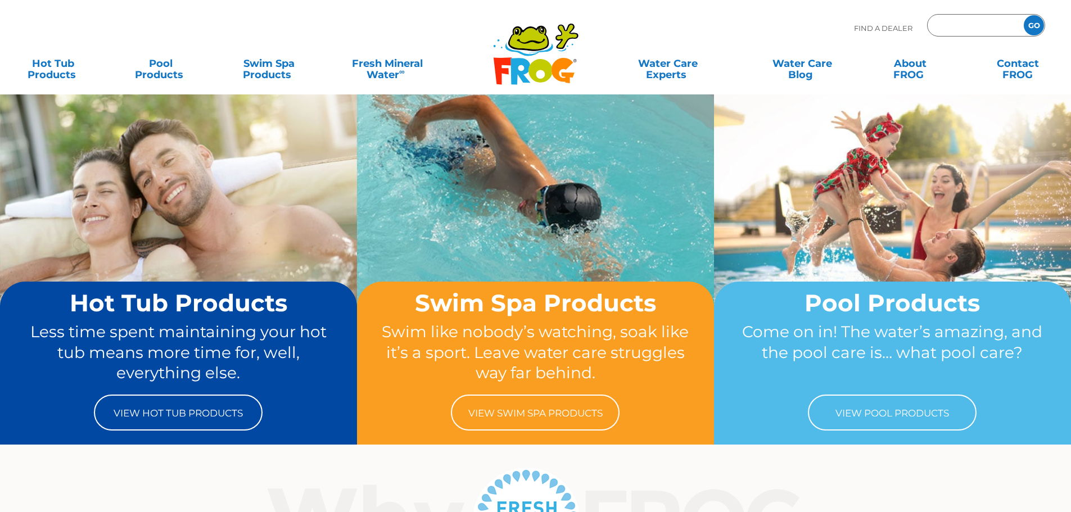
click at [969, 25] on input "Zip Code Form" at bounding box center [974, 25] width 76 height 16
type input "48167"
click at [1034, 15] on div "48167 GO" at bounding box center [986, 25] width 118 height 22
click at [1031, 21] on input "GO" at bounding box center [1034, 25] width 20 height 20
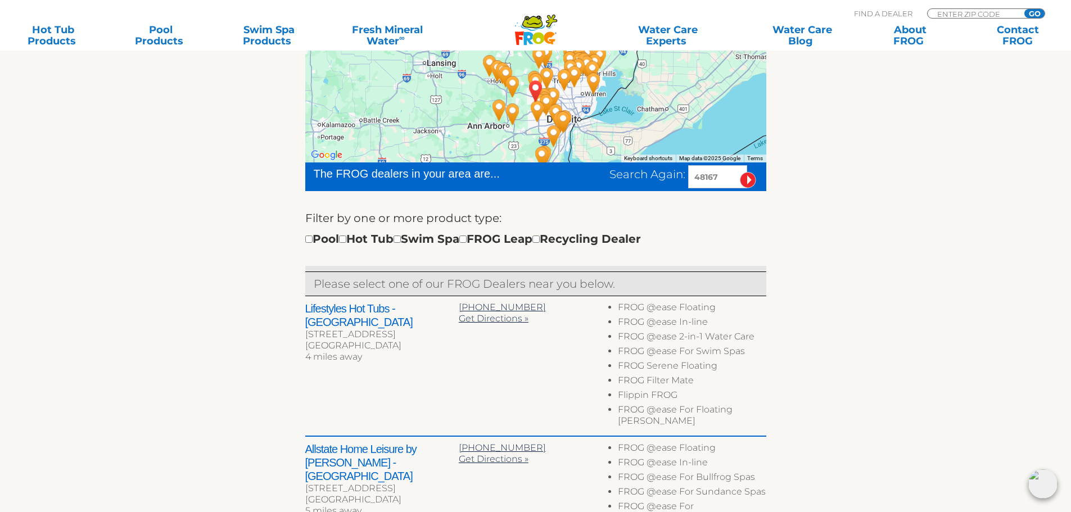
scroll to position [225, 0]
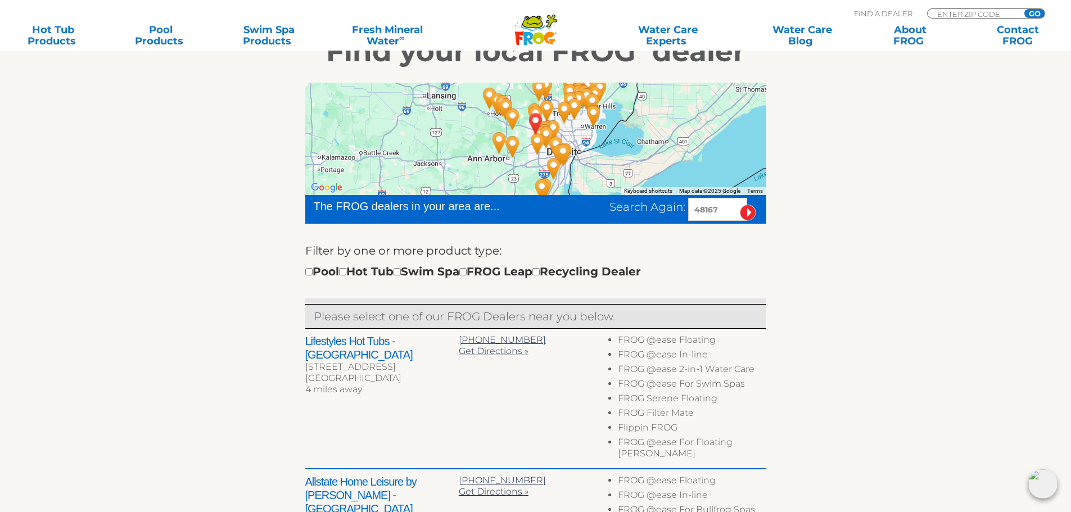
click at [324, 332] on div "Lifestyles Hot Tubs - Novi 42875 Grand River Ave Ste 102 Novi, MI 48375 4 miles…" at bounding box center [535, 399] width 461 height 141
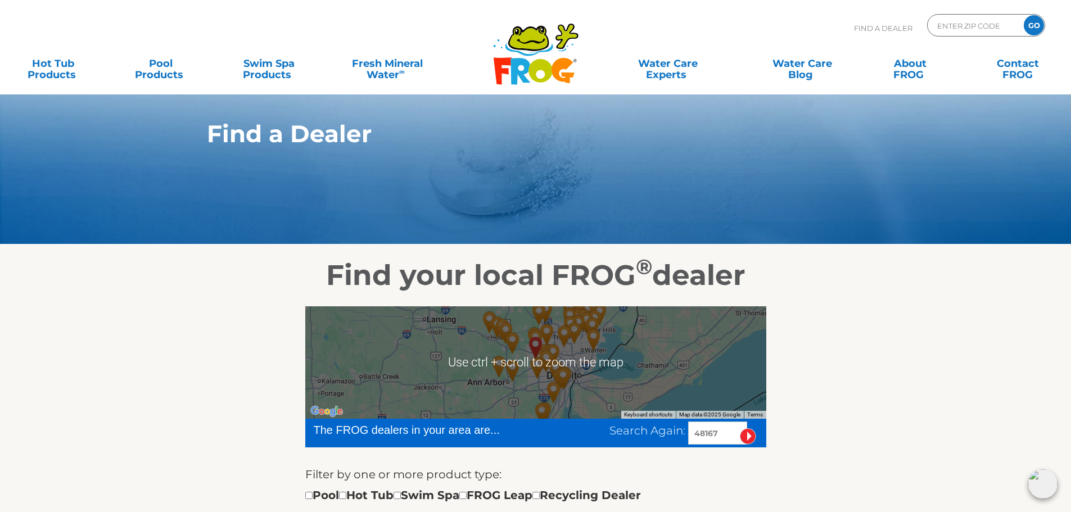
scroll to position [0, 0]
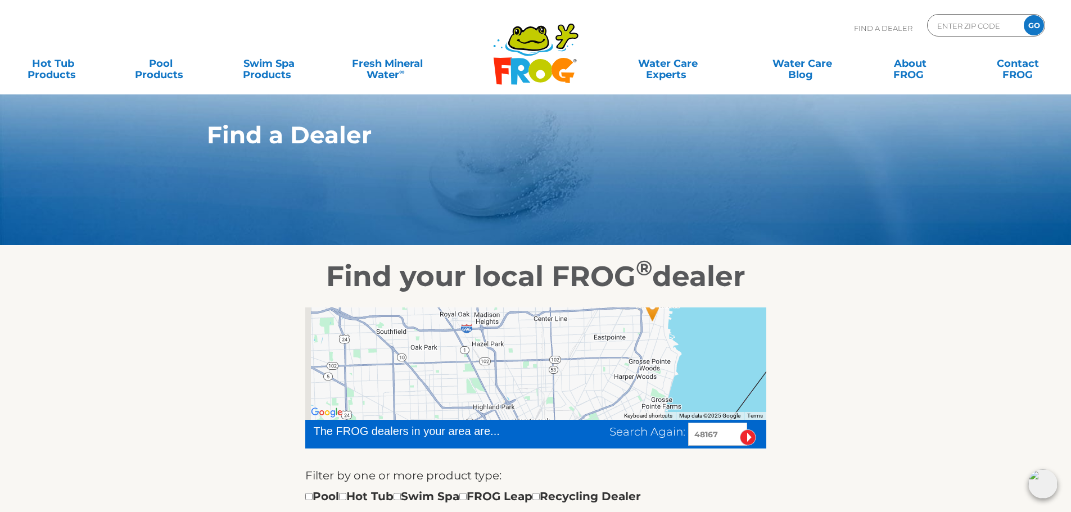
drag, startPoint x: 497, startPoint y: 357, endPoint x: 619, endPoint y: 414, distance: 134.8
click at [618, 414] on div at bounding box center [535, 364] width 461 height 112
click at [511, 390] on div at bounding box center [535, 364] width 461 height 112
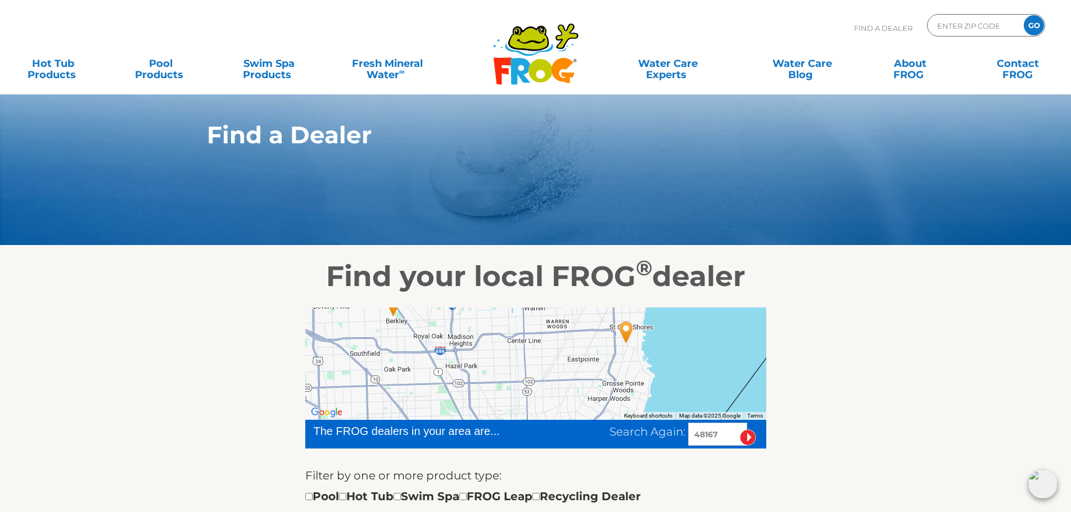
drag, startPoint x: 494, startPoint y: 364, endPoint x: 565, endPoint y: 393, distance: 76.4
click at [565, 393] on div at bounding box center [535, 364] width 461 height 112
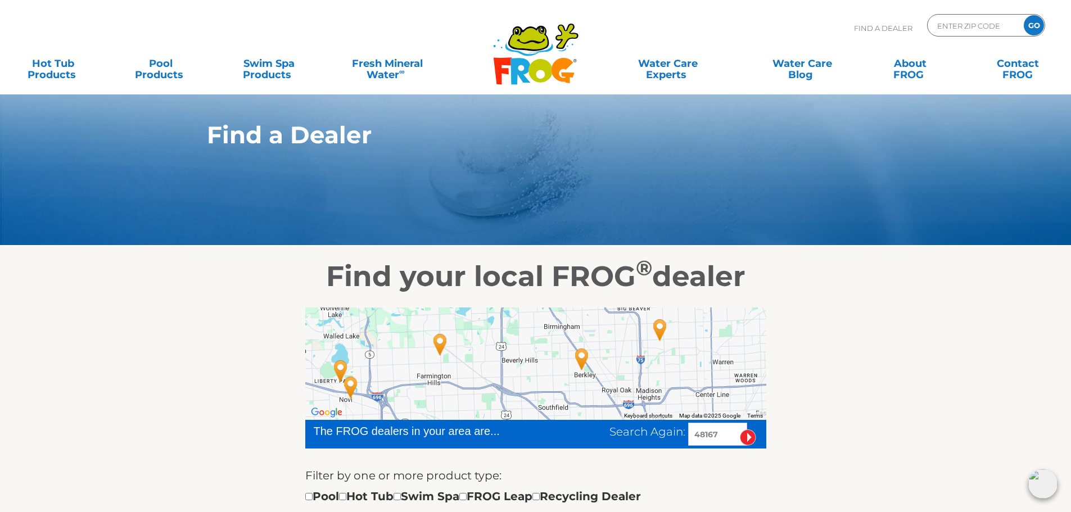
drag, startPoint x: 528, startPoint y: 381, endPoint x: 631, endPoint y: 395, distance: 104.4
click at [631, 395] on div at bounding box center [535, 364] width 461 height 112
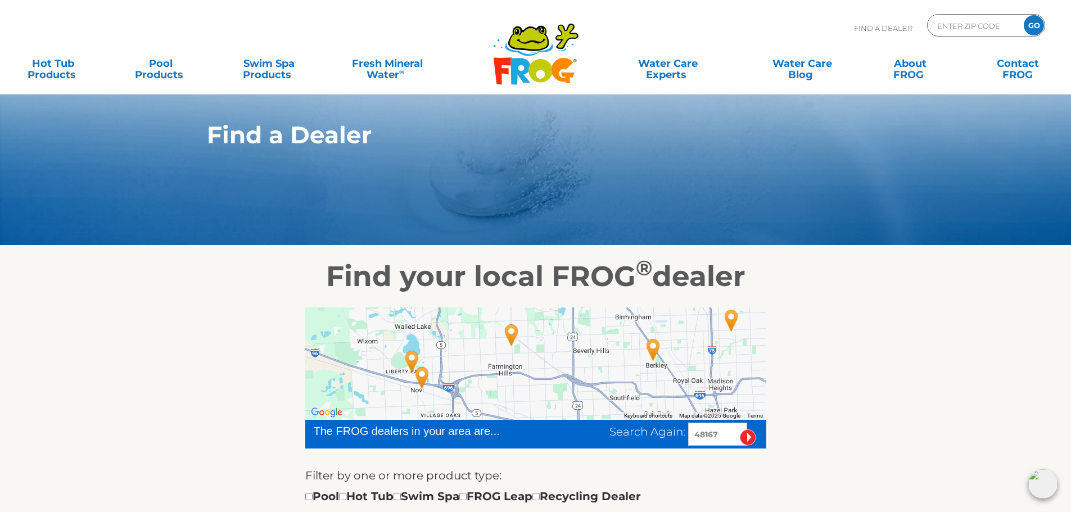
drag, startPoint x: 532, startPoint y: 380, endPoint x: 600, endPoint y: 370, distance: 68.7
click at [600, 370] on div at bounding box center [535, 364] width 461 height 112
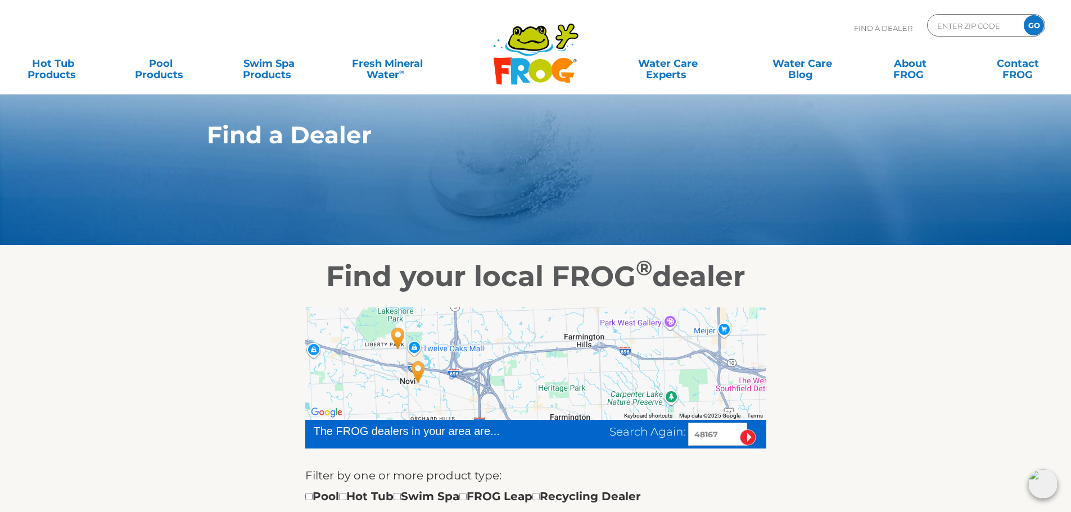
drag, startPoint x: 504, startPoint y: 370, endPoint x: 630, endPoint y: 342, distance: 128.9
click at [633, 343] on div at bounding box center [535, 364] width 461 height 112
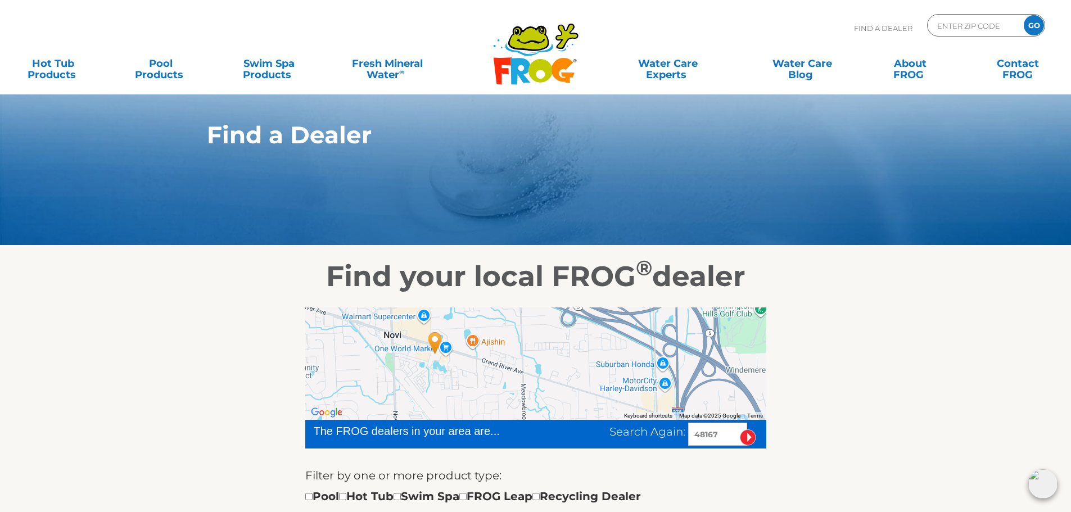
drag, startPoint x: 411, startPoint y: 389, endPoint x: 574, endPoint y: 345, distance: 168.3
click at [574, 345] on div at bounding box center [535, 364] width 461 height 112
click at [433, 341] on img "Lifestyles Hot Tubs - Novi - 4 miles away." at bounding box center [435, 342] width 35 height 39
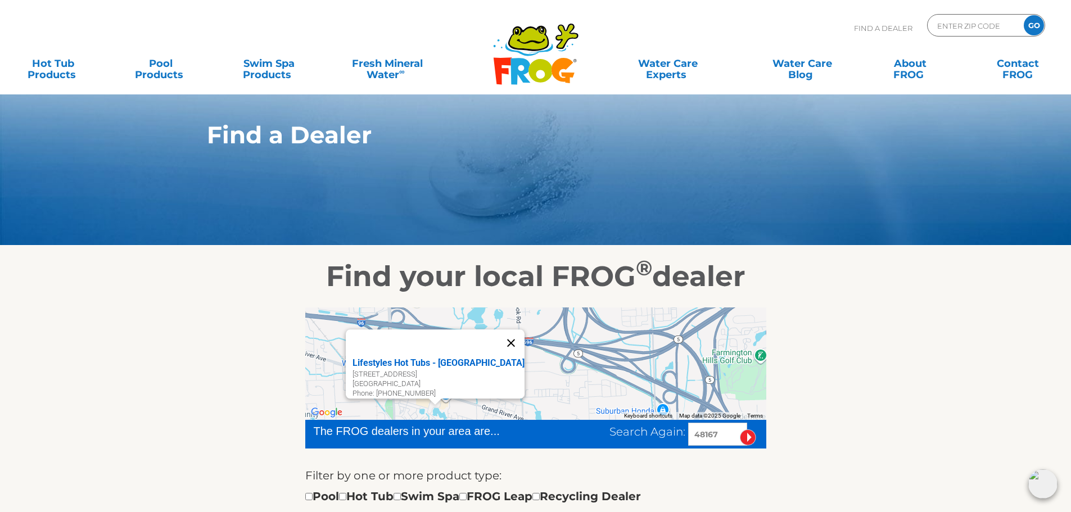
click at [498, 339] on button "Close" at bounding box center [511, 343] width 27 height 27
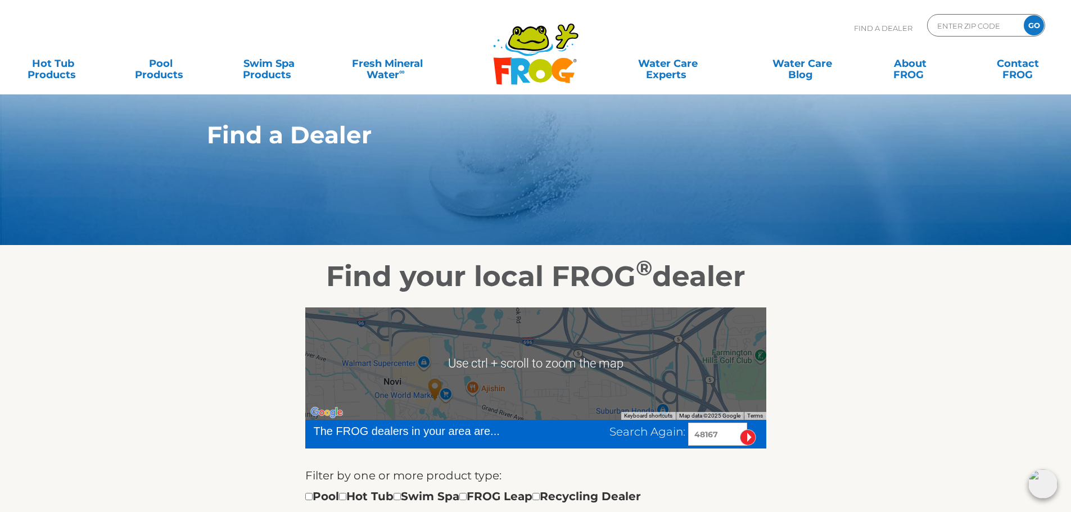
scroll to position [56, 0]
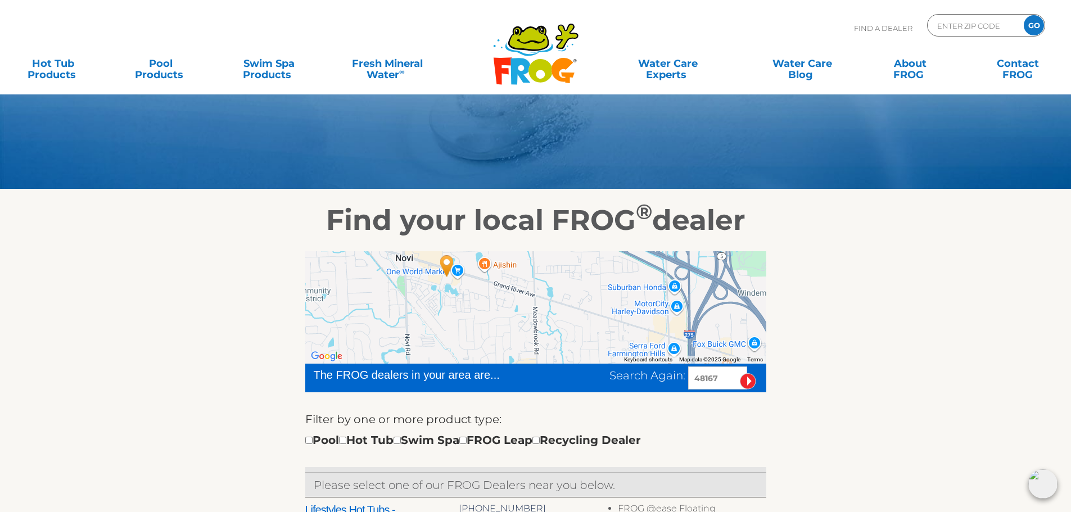
drag, startPoint x: 494, startPoint y: 333, endPoint x: 506, endPoint y: 265, distance: 69.6
click at [506, 265] on div at bounding box center [535, 307] width 461 height 112
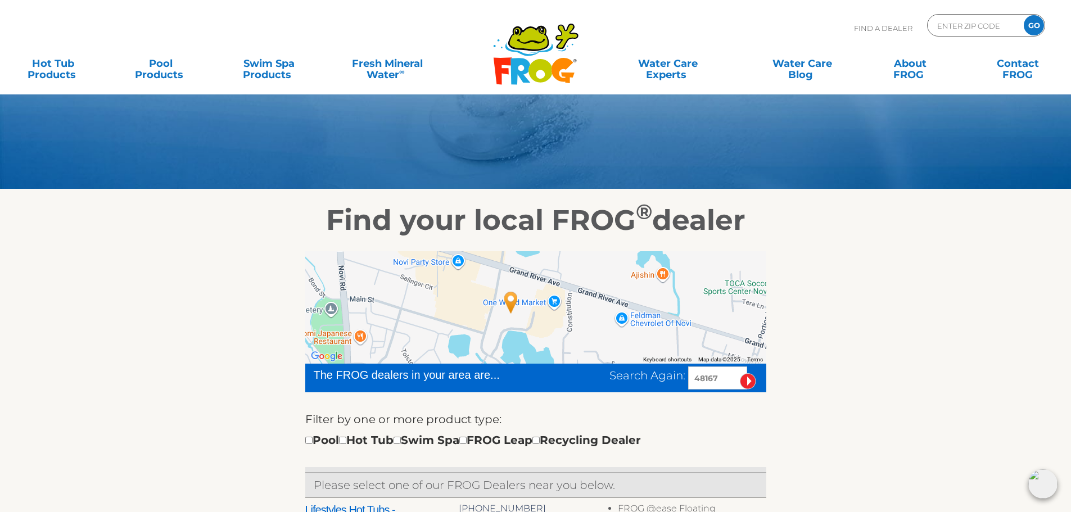
drag, startPoint x: 455, startPoint y: 311, endPoint x: 616, endPoint y: 383, distance: 176.7
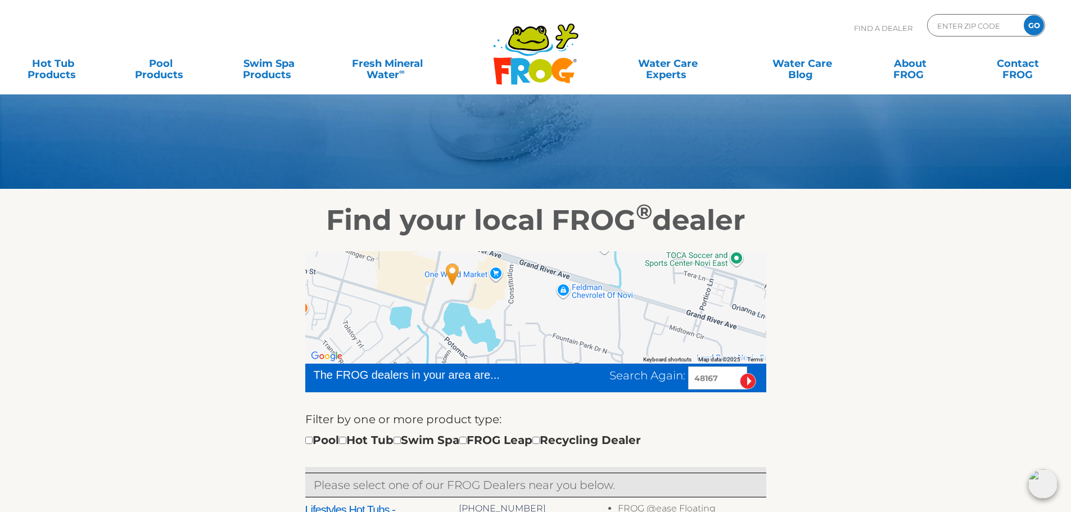
drag, startPoint x: 475, startPoint y: 295, endPoint x: 416, endPoint y: 269, distance: 64.5
click at [416, 269] on div at bounding box center [535, 307] width 461 height 112
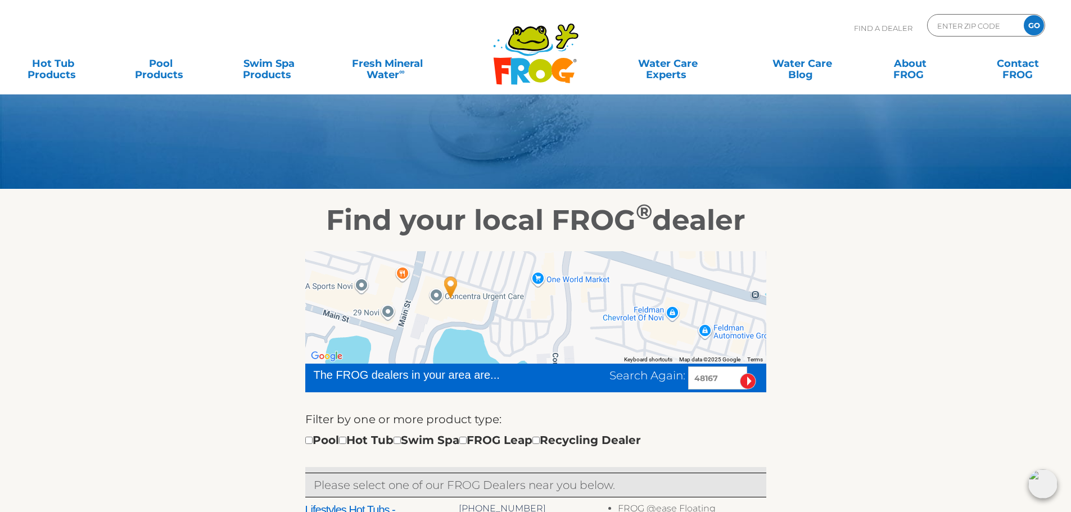
drag, startPoint x: 455, startPoint y: 312, endPoint x: 543, endPoint y: 355, distance: 98.1
click at [543, 355] on div at bounding box center [535, 307] width 461 height 112
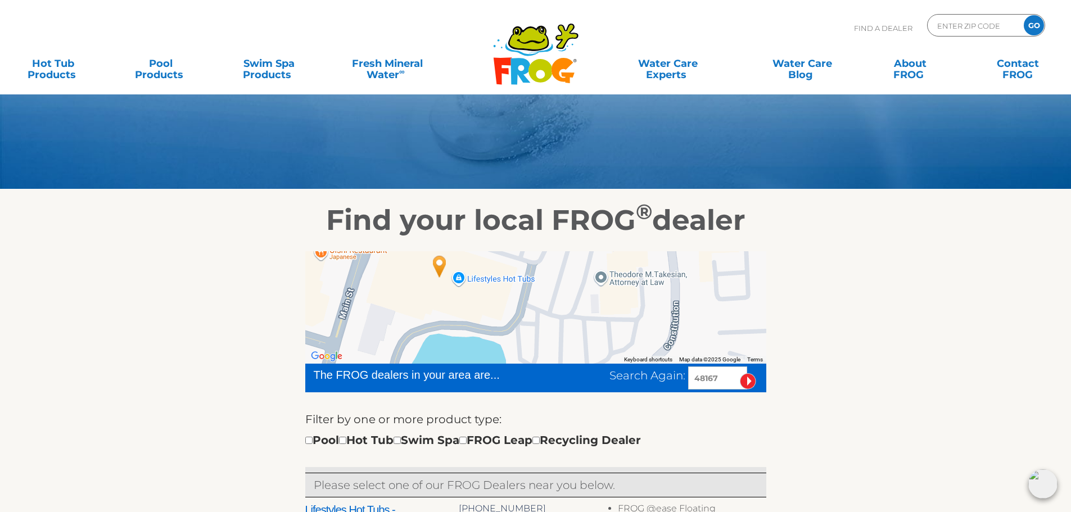
drag, startPoint x: 502, startPoint y: 326, endPoint x: 575, endPoint y: 354, distance: 78.5
click at [575, 354] on div at bounding box center [535, 307] width 461 height 112
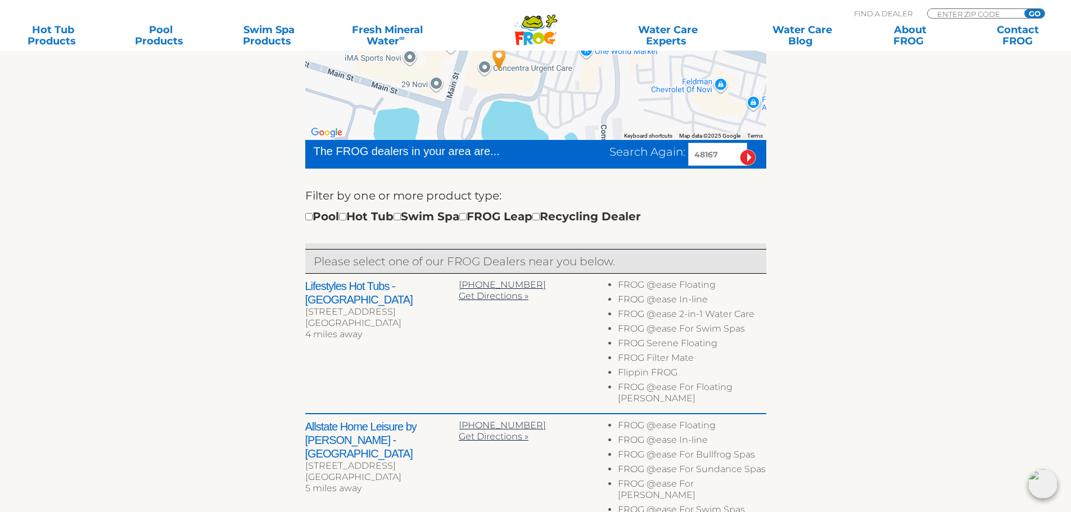
scroll to position [281, 0]
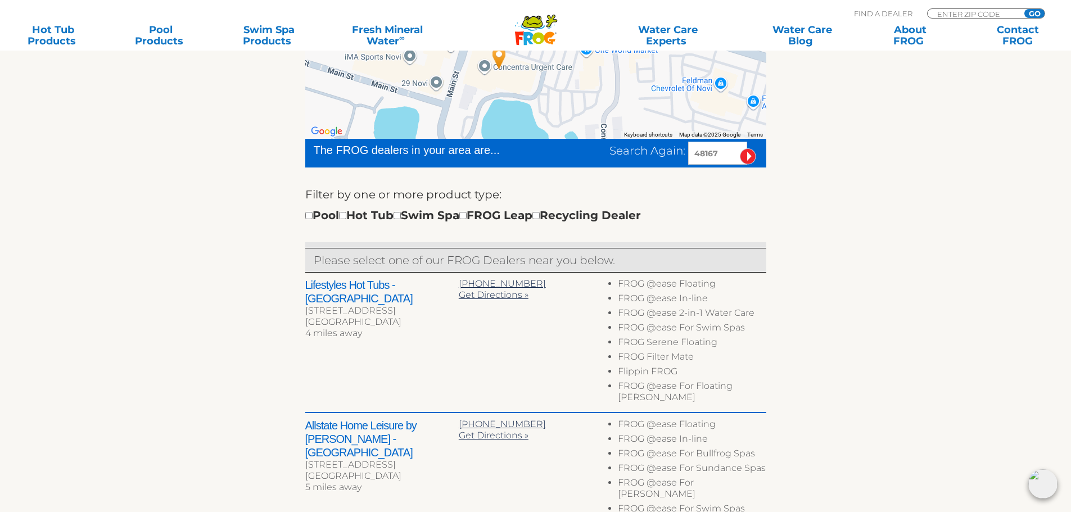
click at [381, 282] on h2 "Lifestyles Hot Tubs - Novi" at bounding box center [382, 291] width 154 height 27
